Goal: Register for event/course

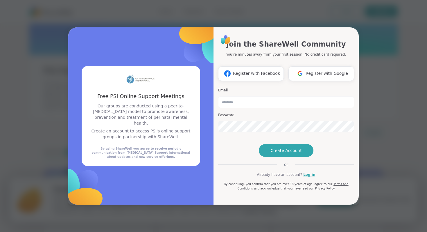
click at [50, 71] on div "Free PSI Online Support Meetings Free PSI Online Support Meetings Our groups ar…" at bounding box center [213, 116] width 420 height 232
click at [162, 110] on p "Our groups are conducted using a peer-to-peer support model to promote awarenes…" at bounding box center [141, 114] width 105 height 23
click at [317, 70] on span "Register with Google" at bounding box center [327, 73] width 42 height 6
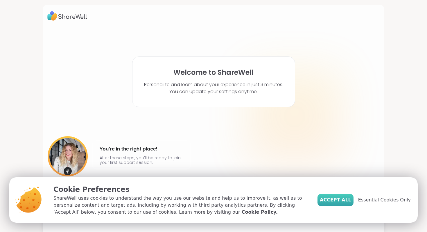
click at [325, 203] on button "Accept All" at bounding box center [336, 200] width 36 height 12
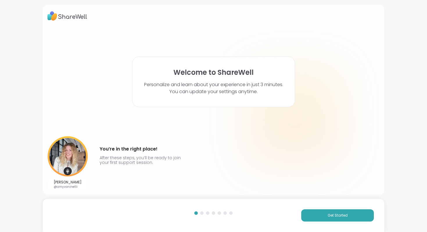
click at [318, 223] on div "Get Started" at bounding box center [214, 214] width 342 height 33
click at [321, 214] on button "Get Started" at bounding box center [337, 215] width 73 height 12
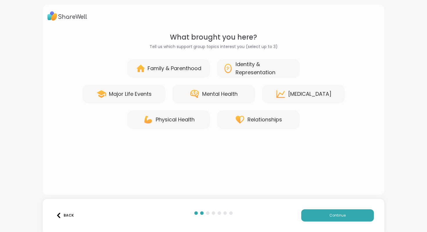
click at [235, 90] on div "Mental Health" at bounding box center [219, 94] width 35 height 8
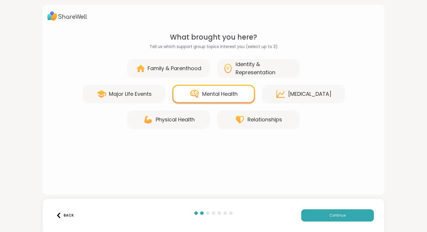
click at [179, 65] on div "Family & Parenthood" at bounding box center [175, 68] width 54 height 8
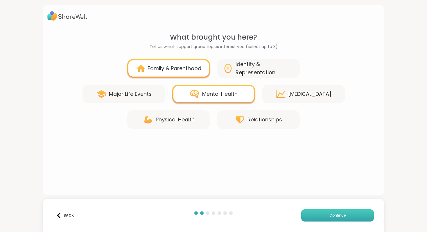
click at [317, 213] on button "Continue" at bounding box center [337, 215] width 73 height 12
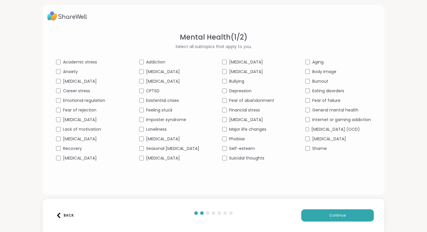
click at [84, 101] on span "Emotional regulation" at bounding box center [84, 100] width 42 height 6
click at [63, 71] on span "Anxiety" at bounding box center [70, 72] width 15 height 6
click at [70, 62] on span "Academic stress" at bounding box center [80, 62] width 34 height 6
click at [149, 151] on span "Seasonal Affective Disorder" at bounding box center [172, 148] width 53 height 6
click at [160, 161] on span "Stress management" at bounding box center [163, 158] width 34 height 6
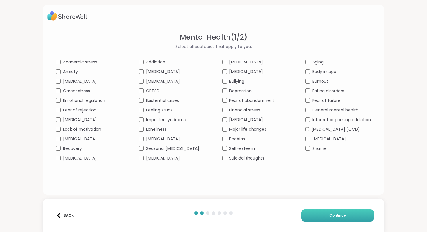
click at [330, 214] on span "Continue" at bounding box center [338, 214] width 16 height 5
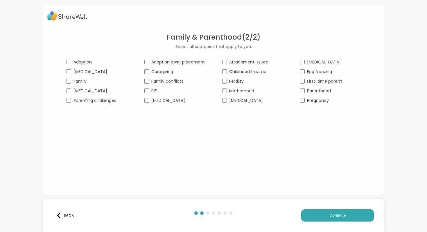
click at [180, 101] on span "Postpartum depression" at bounding box center [168, 100] width 34 height 6
click at [76, 80] on span "Family" at bounding box center [80, 81] width 13 height 6
click at [84, 101] on span "Parenting challenges" at bounding box center [95, 100] width 43 height 6
click at [307, 91] on span "Parenthood" at bounding box center [319, 91] width 24 height 6
click at [226, 99] on div "Preeclampsia" at bounding box center [252, 100] width 60 height 6
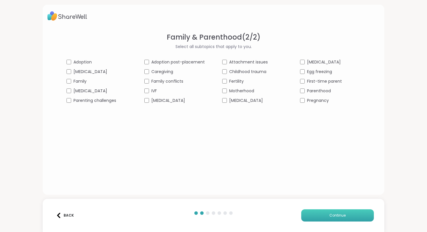
click at [324, 219] on button "Continue" at bounding box center [337, 215] width 73 height 12
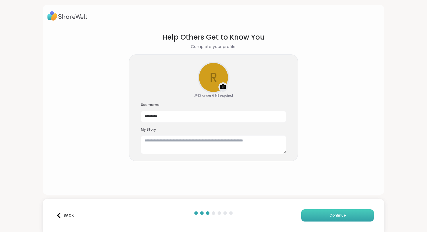
click at [323, 217] on button "Continue" at bounding box center [337, 215] width 73 height 12
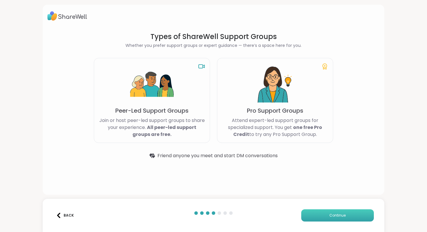
click at [320, 216] on button "Continue" at bounding box center [337, 215] width 73 height 12
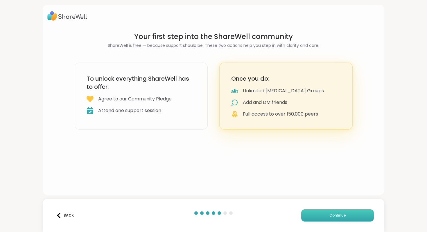
click at [320, 216] on button "Continue" at bounding box center [337, 215] width 73 height 12
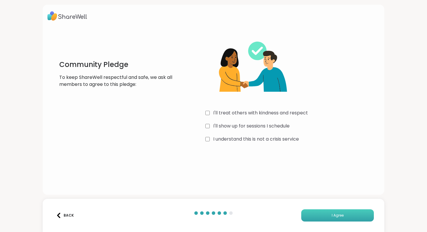
click at [310, 216] on button "I Agree" at bounding box center [337, 215] width 73 height 12
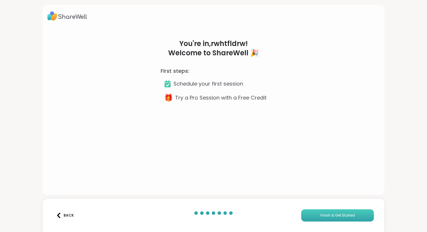
click at [314, 215] on button "Finish & Get Started" at bounding box center [337, 215] width 73 height 12
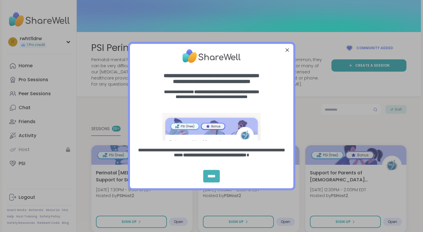
click at [215, 175] on div "*****" at bounding box center [211, 176] width 17 height 12
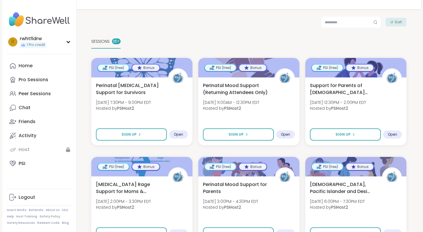
scroll to position [86, 0]
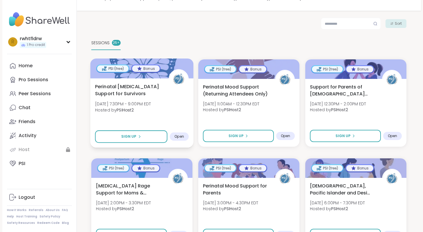
click at [126, 98] on div "Perinatal Psychosis Support for Survivors Mon, Sep 08 | 7:30PM - 9:00PM EDT Hos…" at bounding box center [142, 99] width 94 height 33
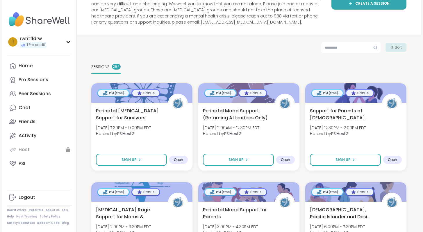
scroll to position [63, 0]
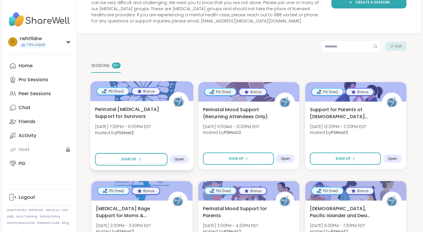
click at [150, 108] on span "Perinatal Psychosis Support for Survivors" at bounding box center [128, 112] width 67 height 14
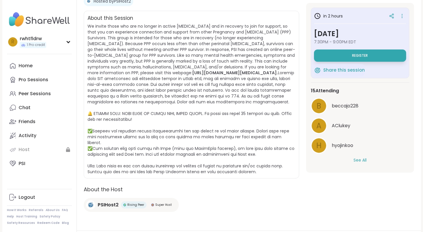
scroll to position [127, 0]
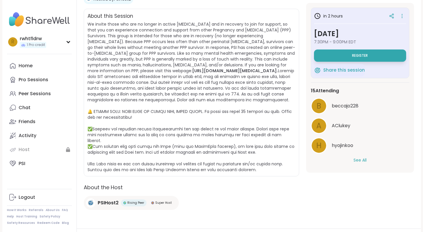
click at [356, 160] on button "See All" at bounding box center [359, 160] width 13 height 6
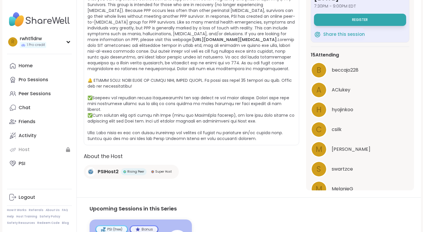
scroll to position [162, 0]
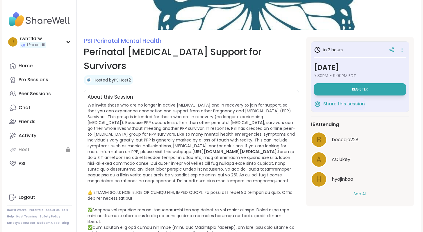
scroll to position [51, 0]
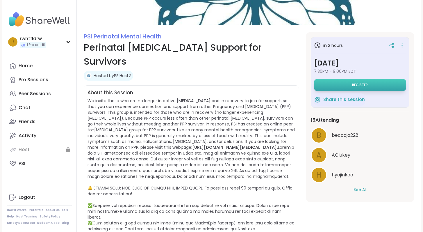
click at [352, 85] on span "Register" at bounding box center [360, 85] width 16 height 5
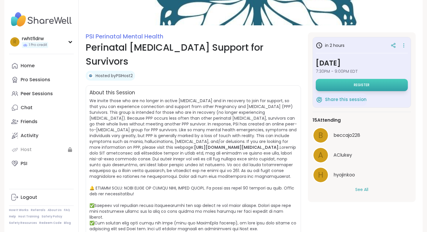
select select "**"
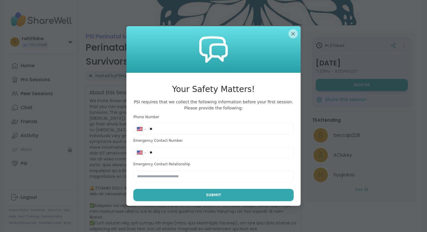
click at [178, 129] on input "**" at bounding box center [220, 129] width 140 height 6
type input "**********"
click at [209, 154] on input "**" at bounding box center [220, 152] width 140 height 6
type input "**********"
click at [189, 176] on input "text" at bounding box center [213, 176] width 160 height 12
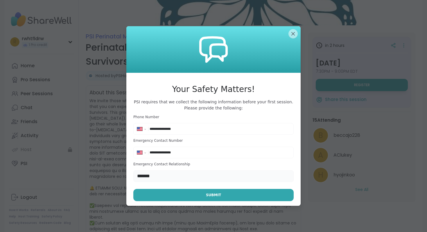
click at [201, 176] on input "*******" at bounding box center [213, 176] width 160 height 12
type input "*******"
click at [214, 196] on span "Submit" at bounding box center [213, 194] width 15 height 5
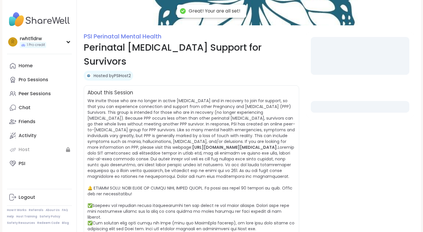
select select "**"
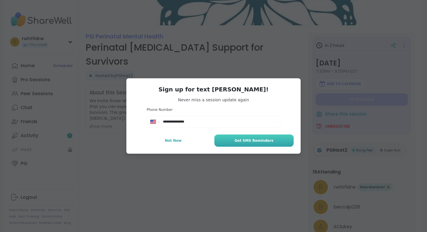
click at [241, 141] on span "Get SMS Reminders" at bounding box center [254, 140] width 39 height 5
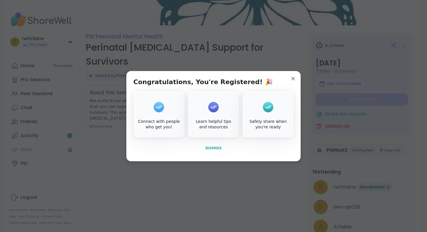
click at [213, 149] on span "Dismiss" at bounding box center [213, 148] width 16 height 4
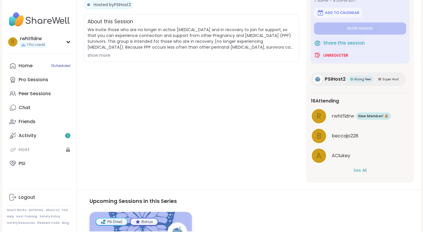
scroll to position [122, 0]
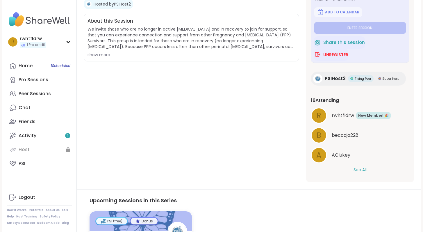
click at [358, 169] on button "See All" at bounding box center [359, 170] width 13 height 6
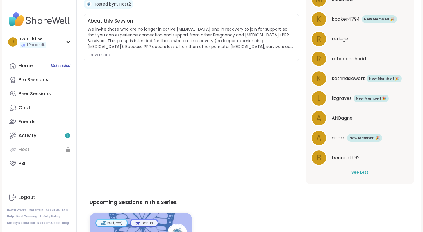
scroll to position [255, 0]
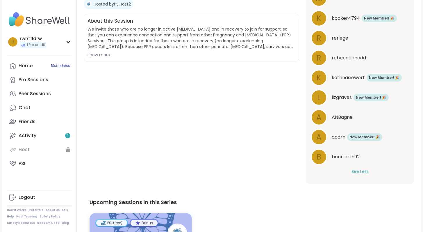
click at [333, 138] on span "acorn" at bounding box center [339, 136] width 14 height 7
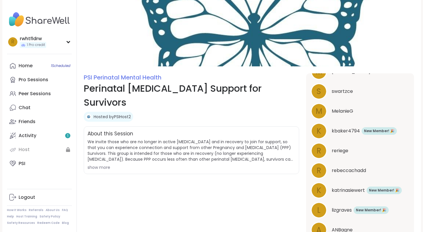
scroll to position [0, 0]
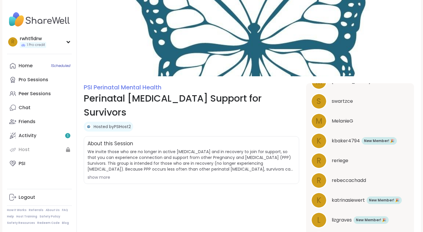
click at [124, 124] on link "Hosted by PSIHost2" at bounding box center [112, 127] width 37 height 6
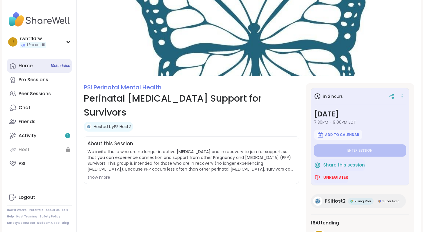
click at [27, 66] on div "Home 1 Scheduled" at bounding box center [26, 65] width 14 height 6
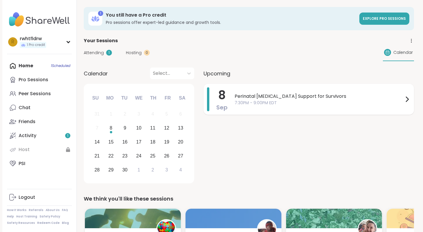
click at [392, 103] on span "7:30PM - 9:00PM EDT" at bounding box center [319, 103] width 169 height 6
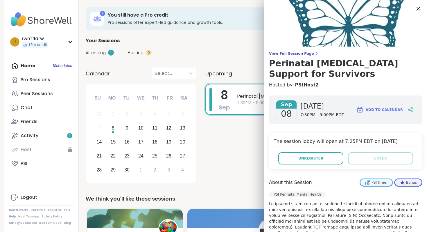
click at [415, 7] on icon at bounding box center [418, 8] width 7 height 7
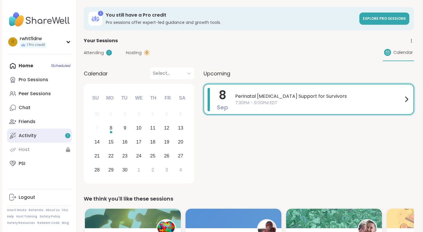
click at [30, 133] on div "Activity 1" at bounding box center [28, 135] width 18 height 6
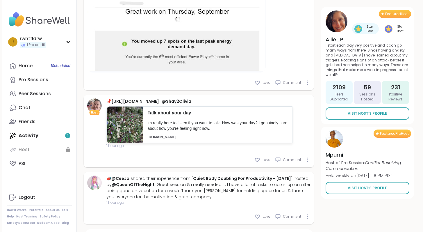
type textarea "*"
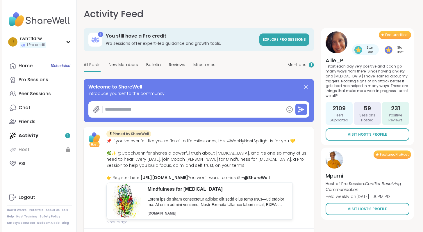
click at [332, 51] on img at bounding box center [336, 42] width 22 height 22
click at [291, 68] on div "Mentions 1" at bounding box center [300, 65] width 26 height 14
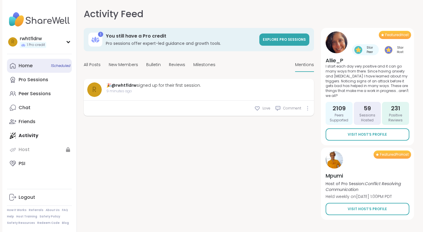
click at [53, 67] on span "1 Scheduled" at bounding box center [60, 65] width 19 height 5
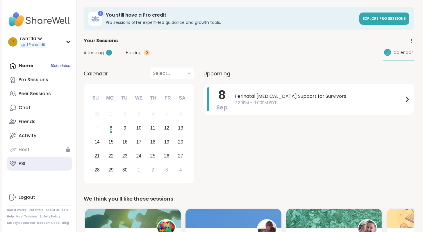
click at [26, 164] on link "PSI" at bounding box center [39, 163] width 65 height 14
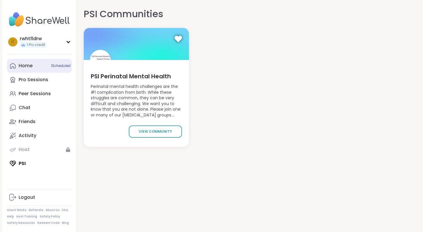
click at [24, 69] on div "Home 1 Scheduled" at bounding box center [26, 65] width 14 height 6
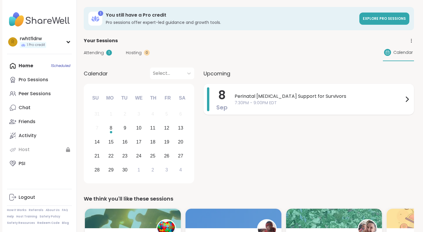
click at [403, 101] on span "7:30PM - 9:00PM EDT" at bounding box center [319, 103] width 169 height 6
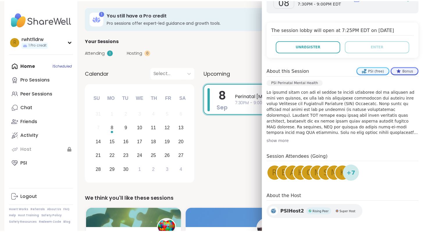
scroll to position [111, 0]
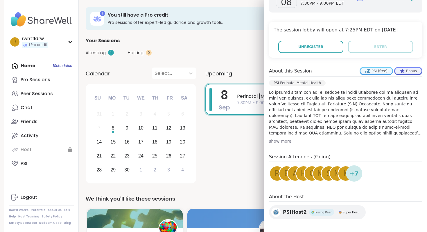
click at [352, 176] on span "+ 7" at bounding box center [354, 173] width 9 height 9
click at [343, 174] on span "k" at bounding box center [345, 173] width 5 height 11
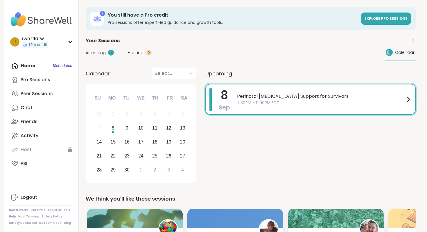
click at [242, 55] on div "Attending 1 Hosting 0 Calendar" at bounding box center [251, 52] width 330 height 17
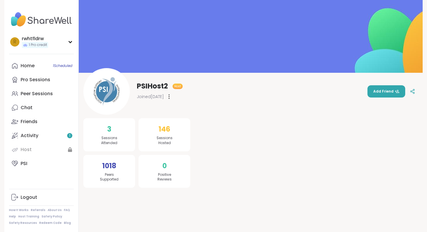
click at [169, 97] on div at bounding box center [169, 96] width 6 height 9
click at [197, 92] on div "PSIHost2 Host Joined [DATE] Flag Member Restrict Member Add Friend" at bounding box center [250, 91] width 335 height 46
